Goal: Find specific page/section: Find specific page/section

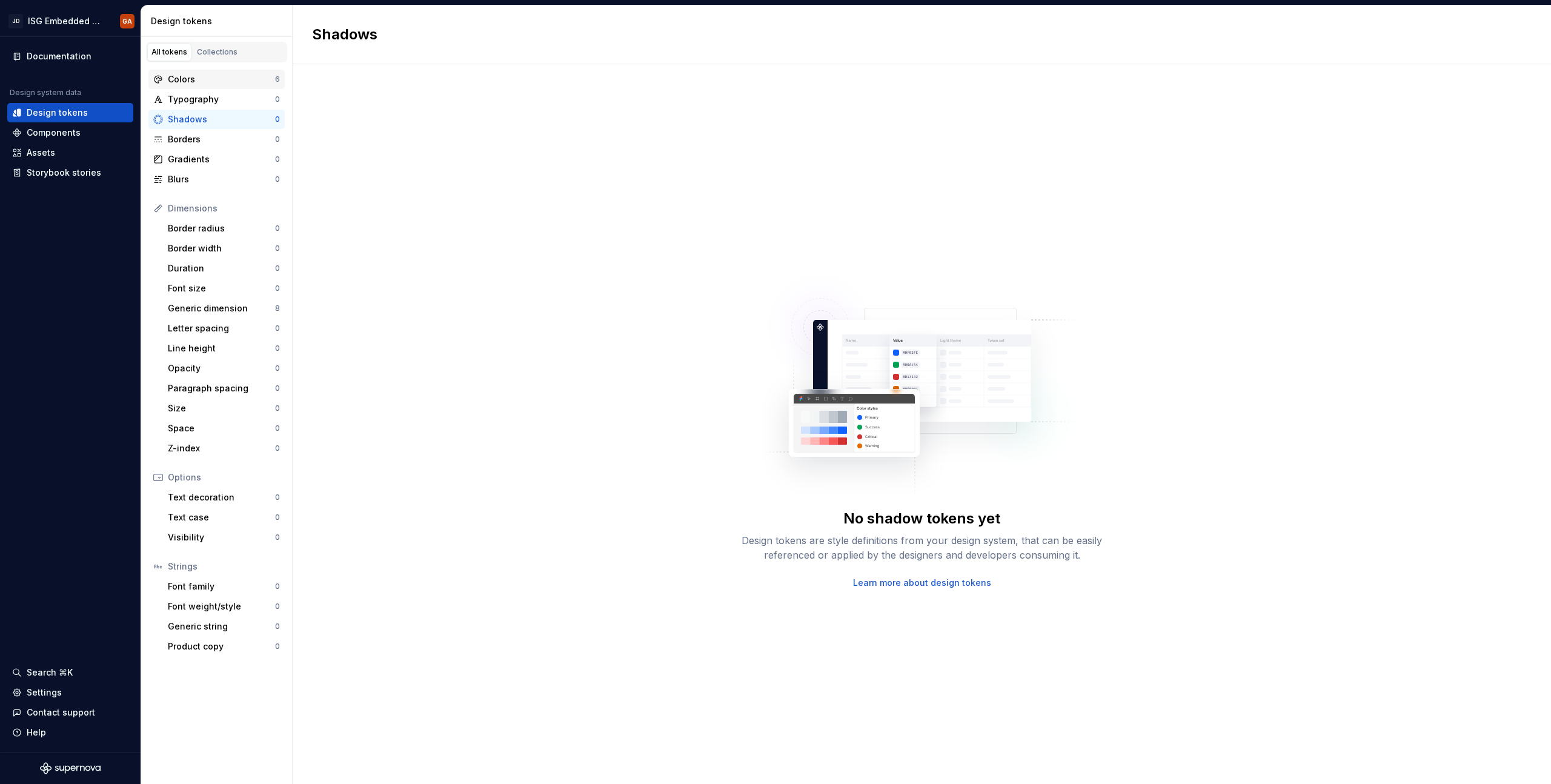
click at [227, 79] on div "Colors" at bounding box center [221, 79] width 107 height 12
